Goal: Information Seeking & Learning: Learn about a topic

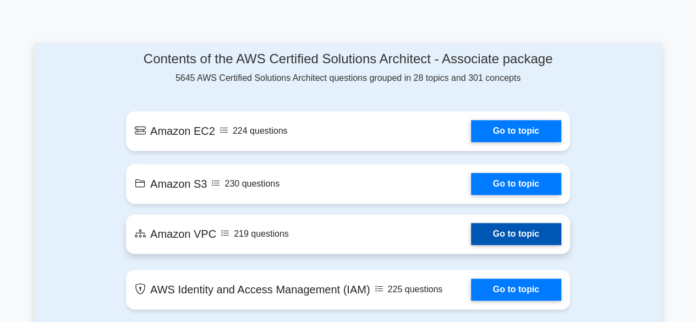
scroll to position [569, 0]
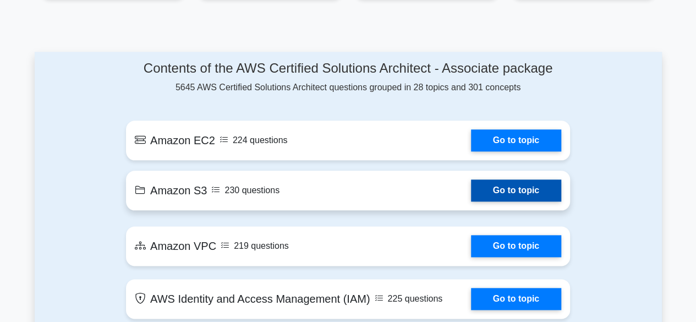
click at [499, 185] on link "Go to topic" at bounding box center [516, 190] width 90 height 22
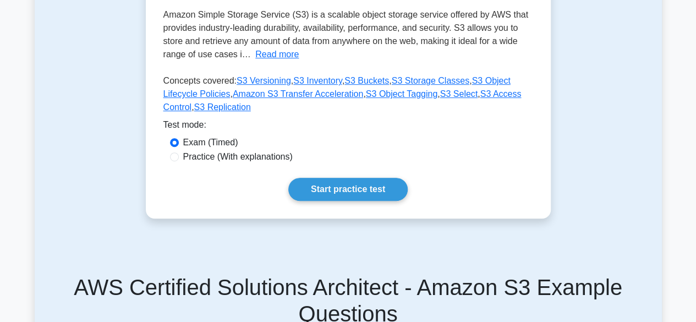
scroll to position [237, 0]
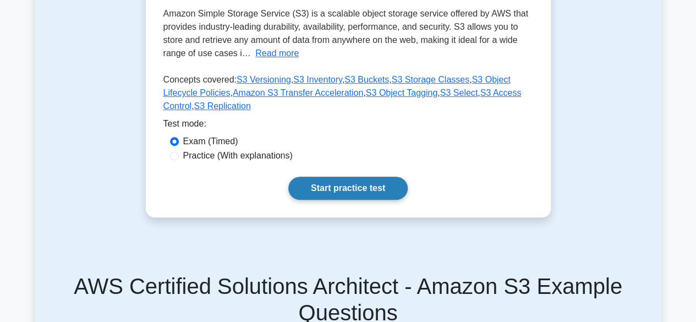
click at [350, 187] on link "Start practice test" at bounding box center [347, 188] width 119 height 23
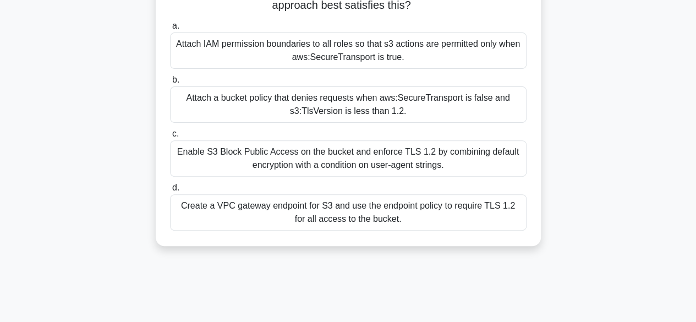
scroll to position [135, 0]
